Goal: Task Accomplishment & Management: Manage account settings

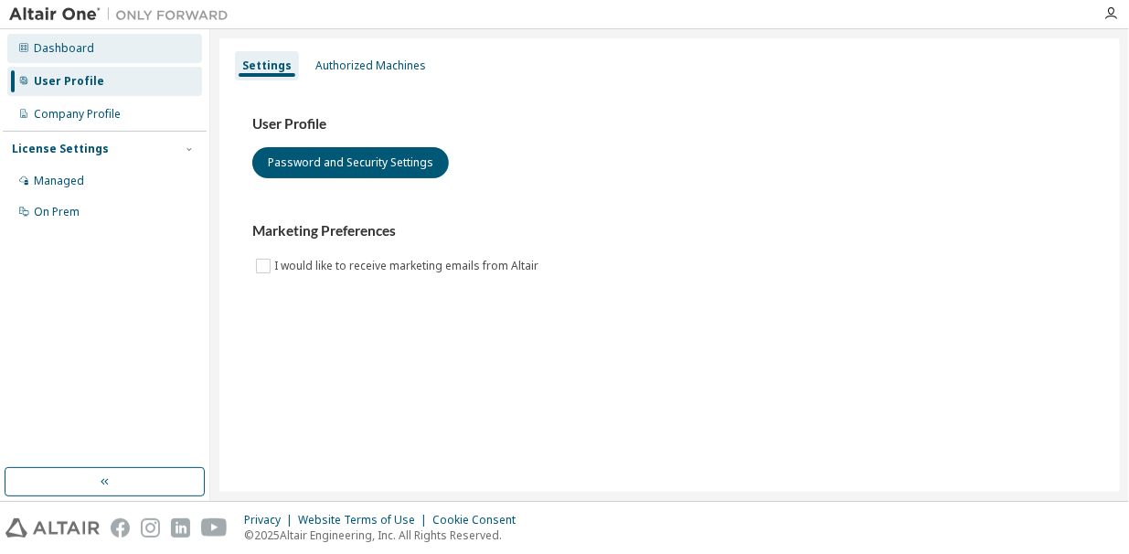
click at [59, 55] on div "Dashboard" at bounding box center [64, 48] width 60 height 15
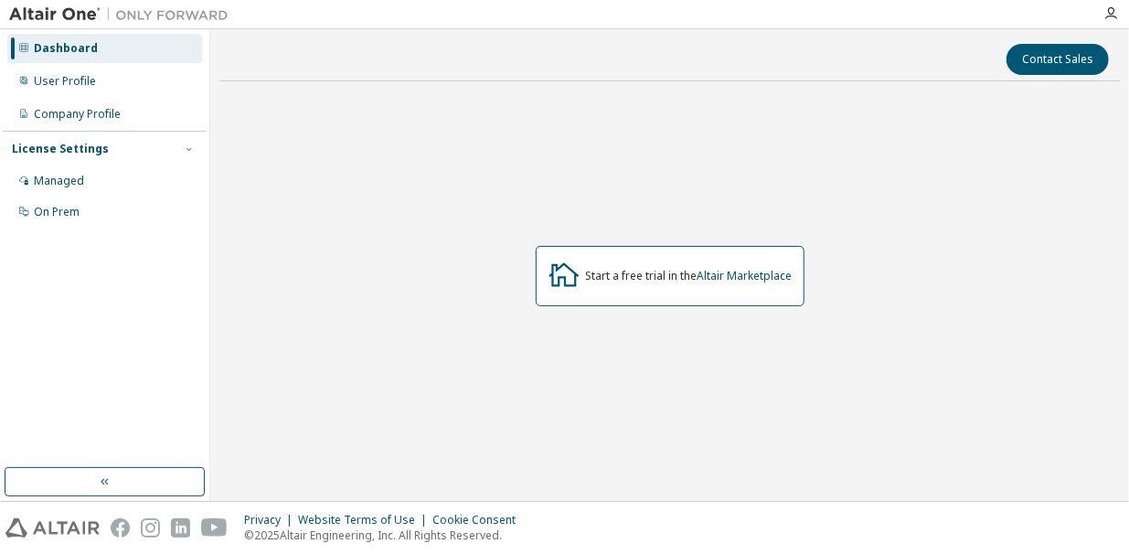
click at [28, 22] on img at bounding box center [123, 14] width 229 height 18
click at [63, 86] on div "User Profile" at bounding box center [65, 81] width 62 height 15
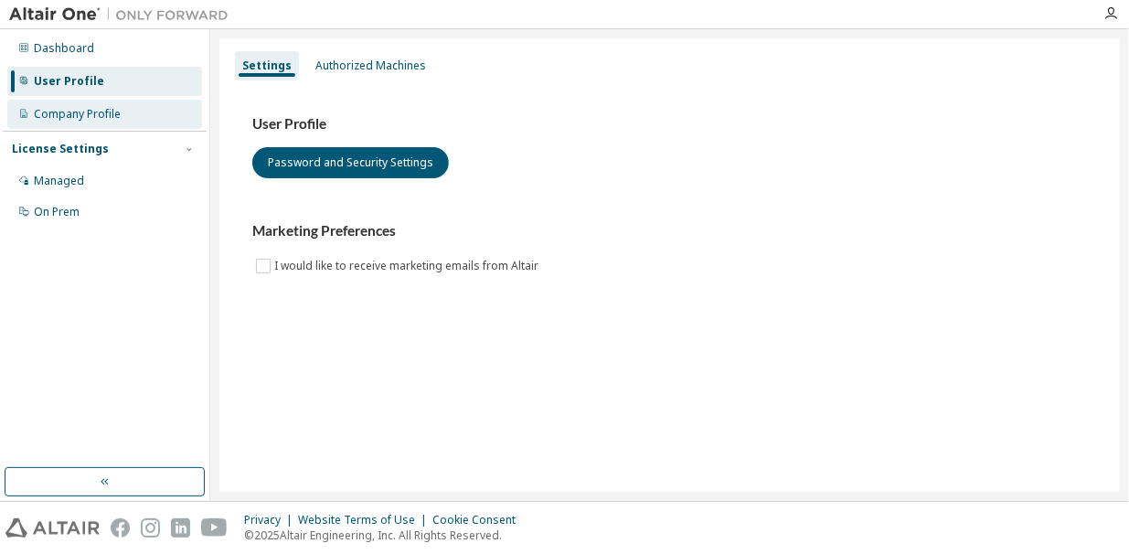
click at [78, 124] on div "Company Profile" at bounding box center [104, 114] width 195 height 29
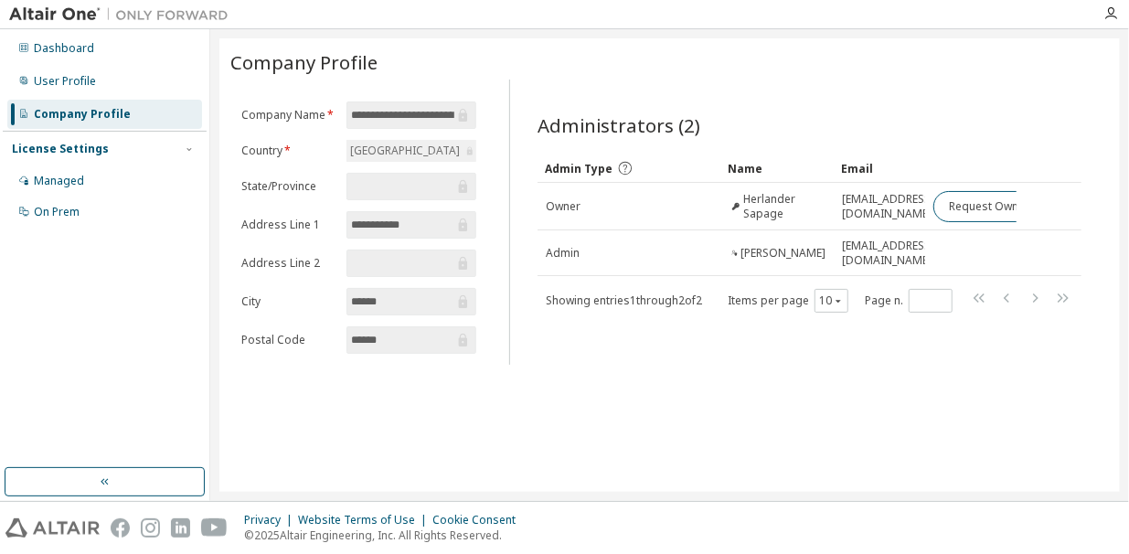
click at [70, 159] on div "License Settings Managed On Prem" at bounding box center [105, 180] width 204 height 98
click at [66, 167] on div "Managed" at bounding box center [104, 180] width 195 height 29
